Goal: Task Accomplishment & Management: Manage account settings

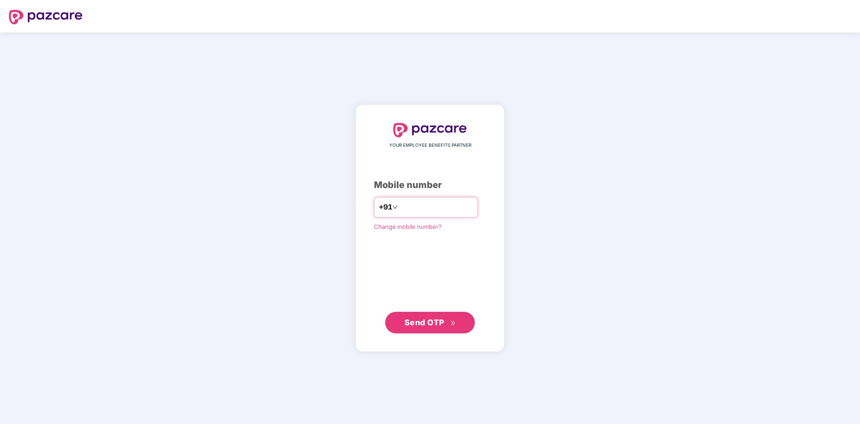
click at [415, 204] on input "number" at bounding box center [436, 207] width 74 height 14
type input "**********"
click at [422, 321] on span "Send OTP" at bounding box center [424, 321] width 40 height 9
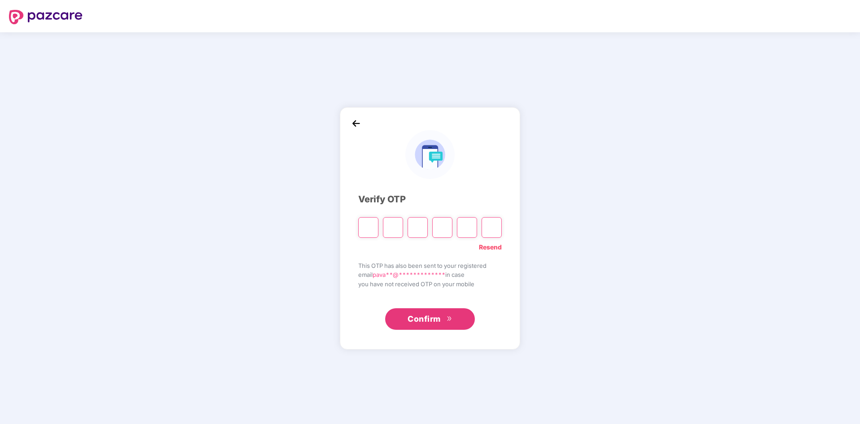
type input "*"
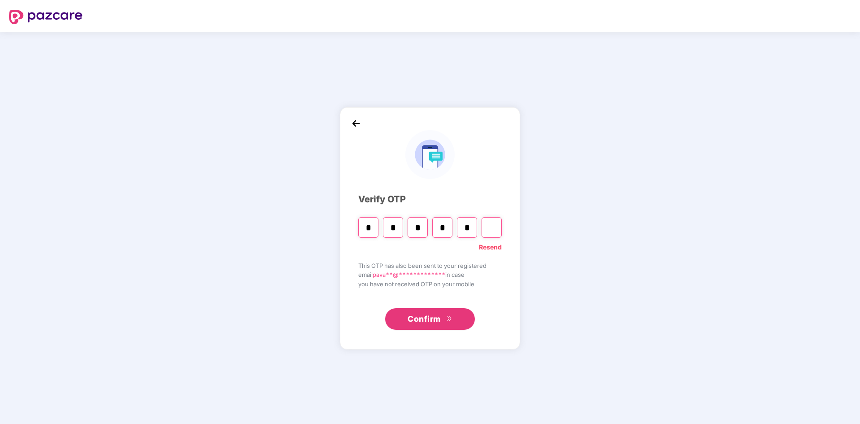
type input "*"
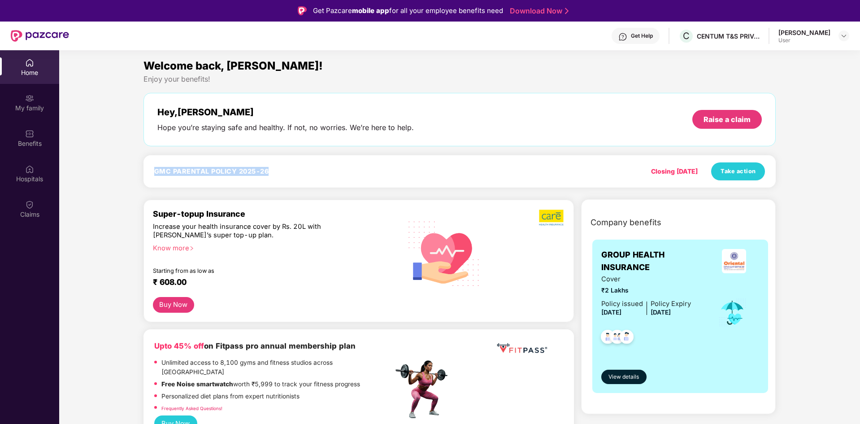
drag, startPoint x: 155, startPoint y: 170, endPoint x: 269, endPoint y: 167, distance: 113.9
click at [269, 167] on div "GMC PARENTAL POLICY 2025-26" at bounding box center [216, 171] width 124 height 9
click at [268, 173] on h4 "GMC PARENTAL POLICY 2025-26" at bounding box center [211, 171] width 115 height 9
drag, startPoint x: 269, startPoint y: 169, endPoint x: 152, endPoint y: 176, distance: 117.2
click at [152, 176] on div "GMC PARENTAL POLICY 2025-26 Closing [DATE] Take action" at bounding box center [459, 171] width 633 height 32
